Goal: Transaction & Acquisition: Purchase product/service

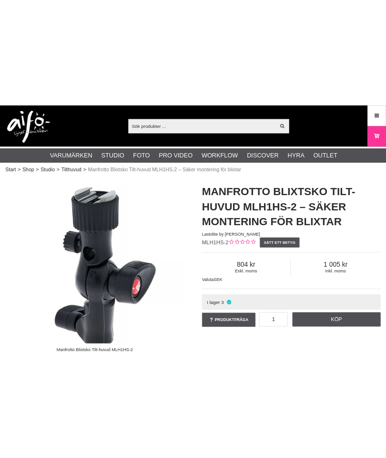
scroll to position [38, 0]
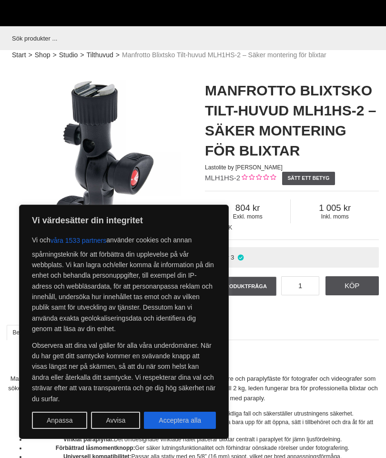
scroll to position [38, 0]
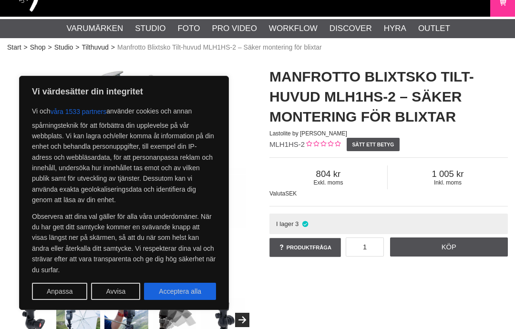
scroll to position [38, 0]
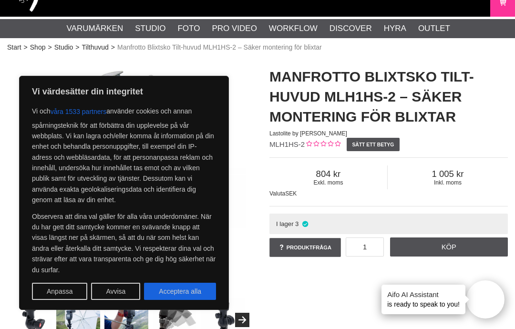
click at [407, 326] on div "Manfrotto Blixtsko Tilt-huvud MLH1HS-2 Manfrotto Blixtsko Tilt-huvud MLH1HS-2 –…" at bounding box center [257, 199] width 524 height 285
click at [0, 204] on div "Manfrotto Blixtsko Tilt-huvud MLH1HS-2" at bounding box center [126, 199] width 262 height 285
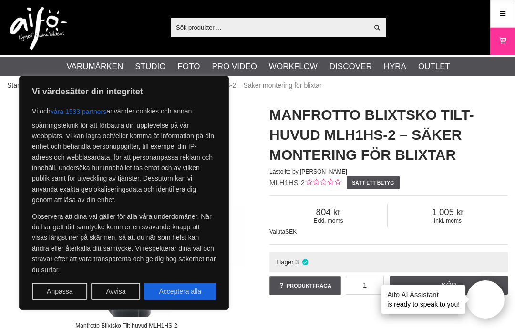
scroll to position [0, 5]
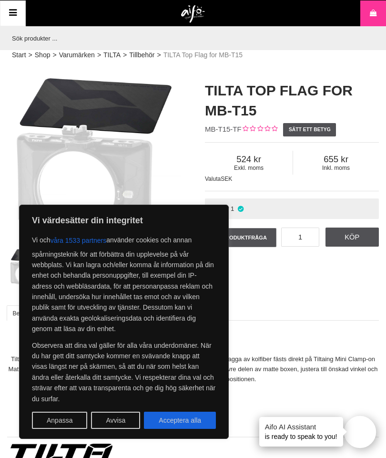
click at [171, 419] on button "Acceptera alla" at bounding box center [180, 419] width 72 height 17
checkbox input "true"
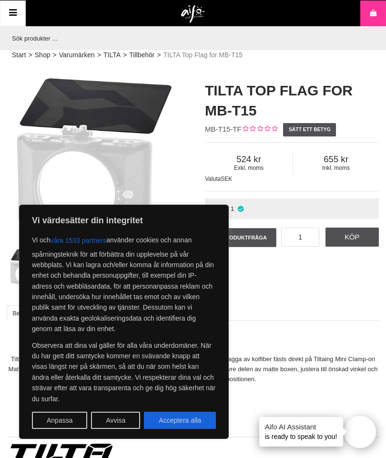
checkbox input "true"
